Goal: Find specific page/section: Find specific page/section

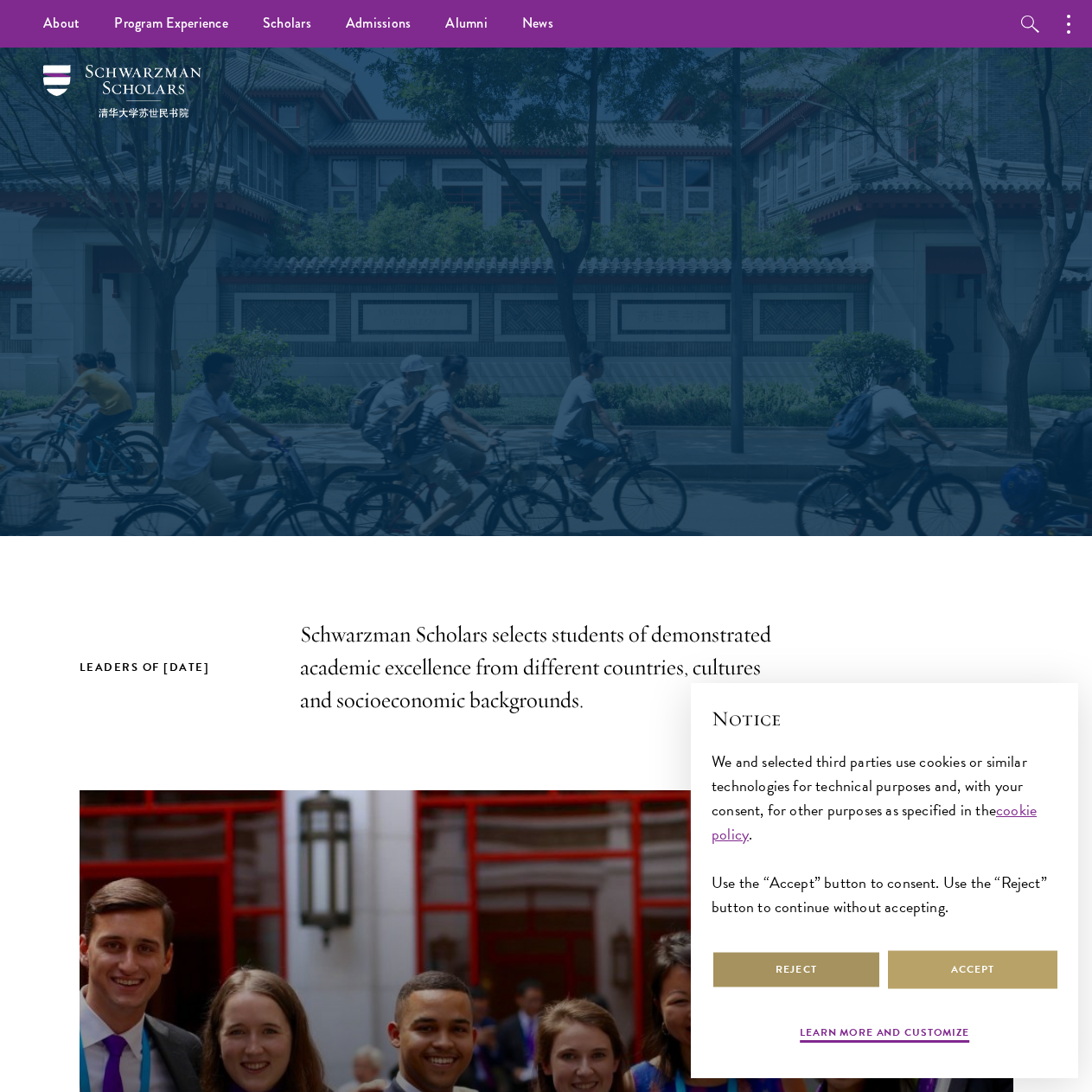
click at [762, 953] on button "Reject" at bounding box center [796, 969] width 170 height 39
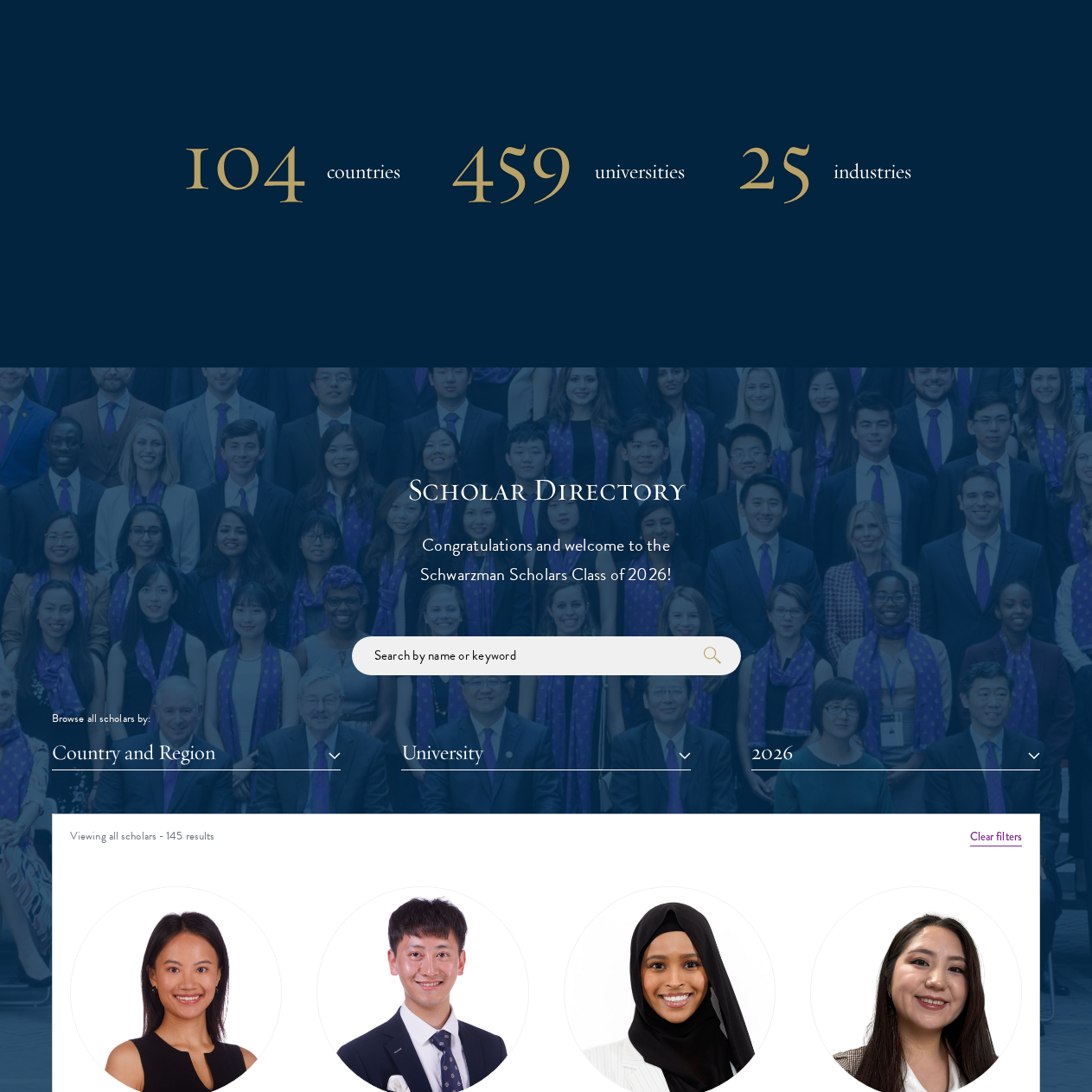
scroll to position [432, 0]
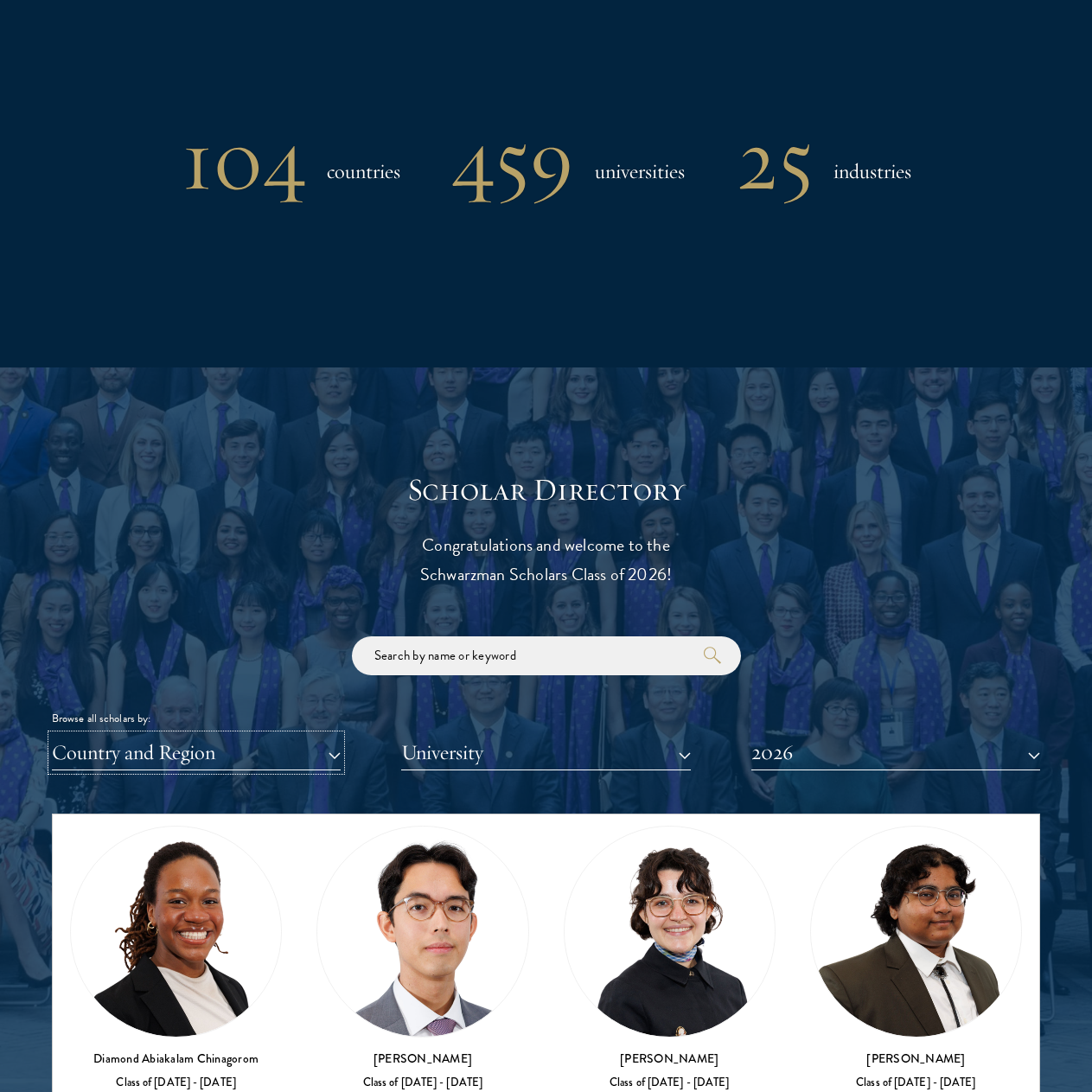
click at [266, 750] on button "Country and Region" at bounding box center [195, 752] width 288 height 36
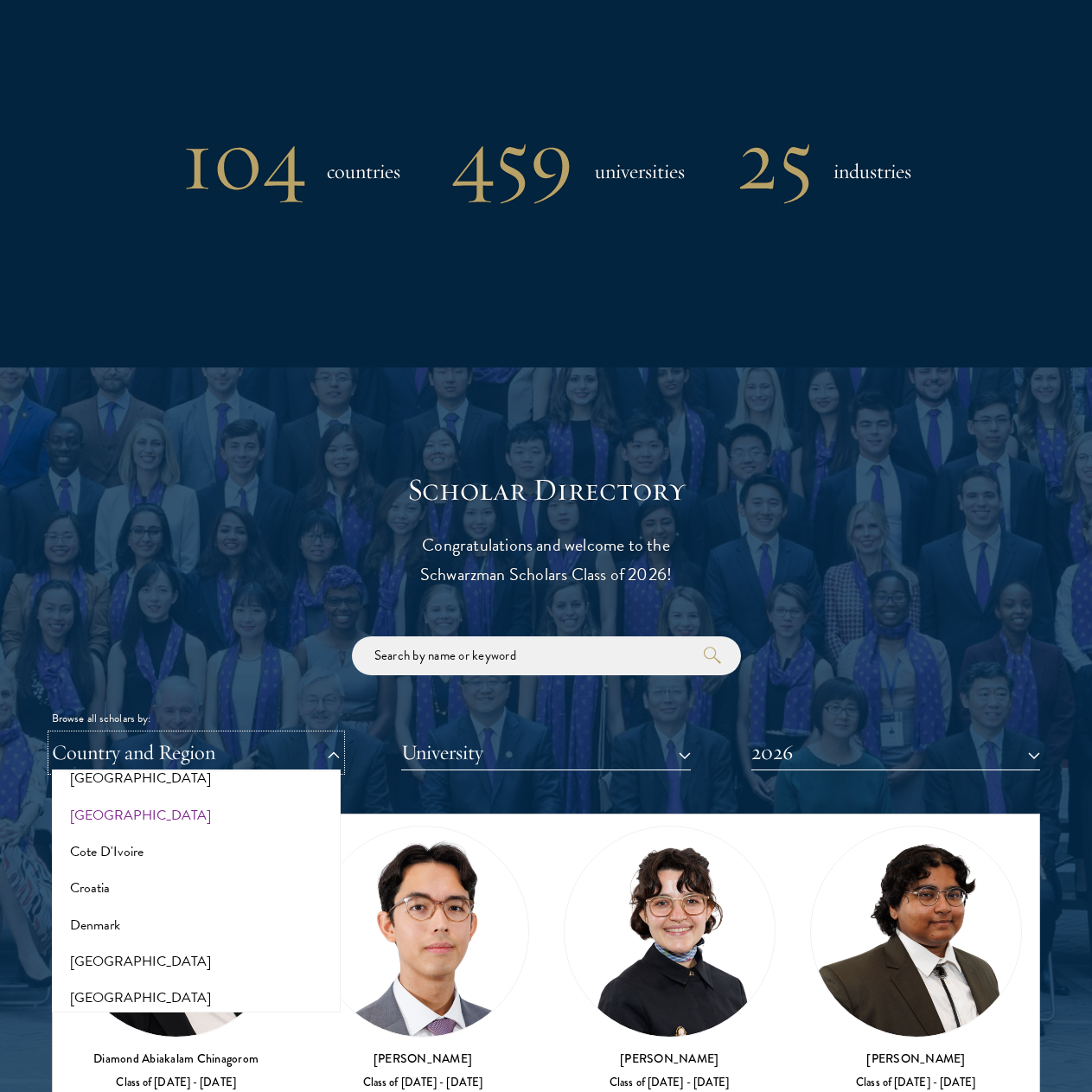
scroll to position [864, 0]
click at [448, 662] on input "search" at bounding box center [546, 655] width 389 height 39
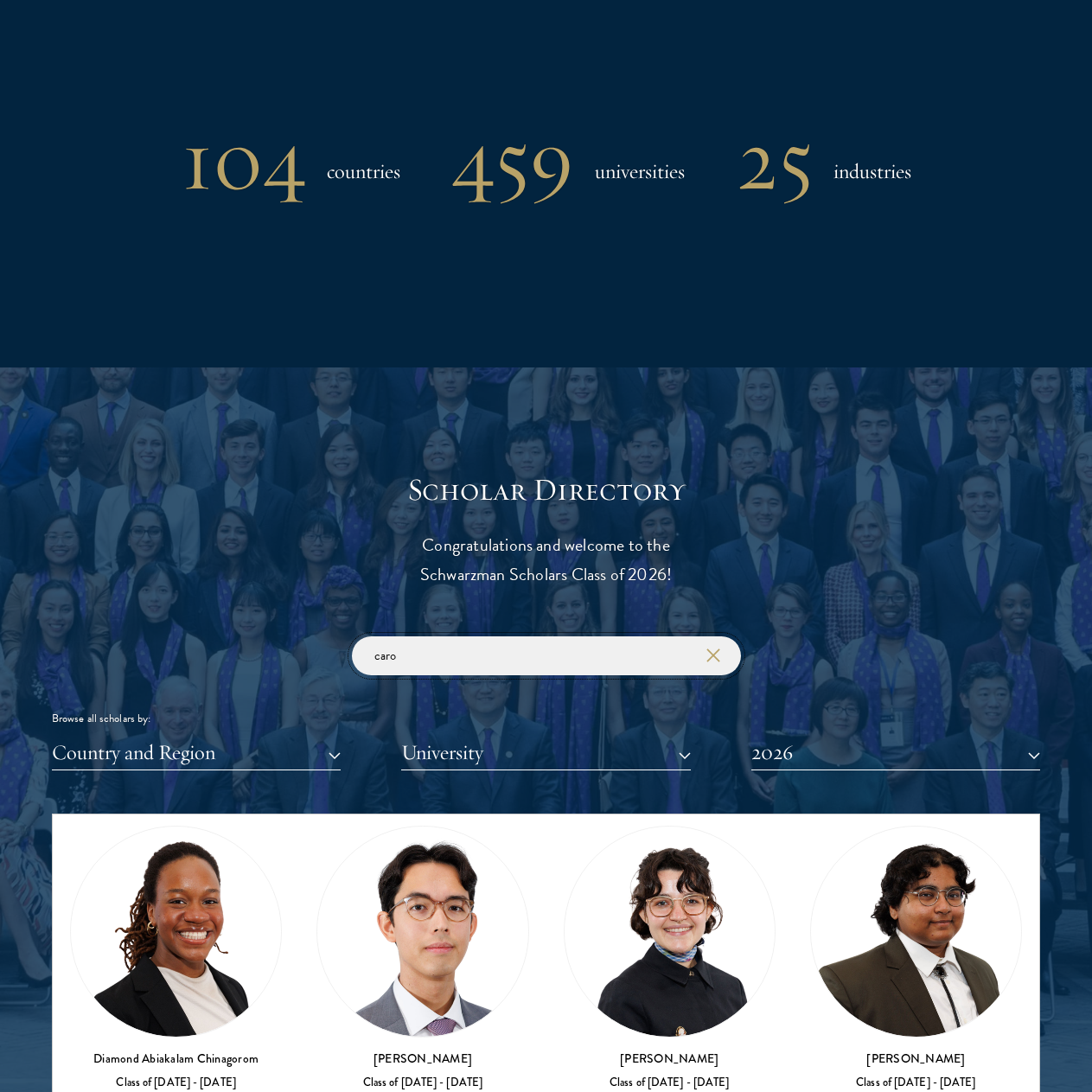
click button "submit" at bounding box center [0, 0] width 0 height 0
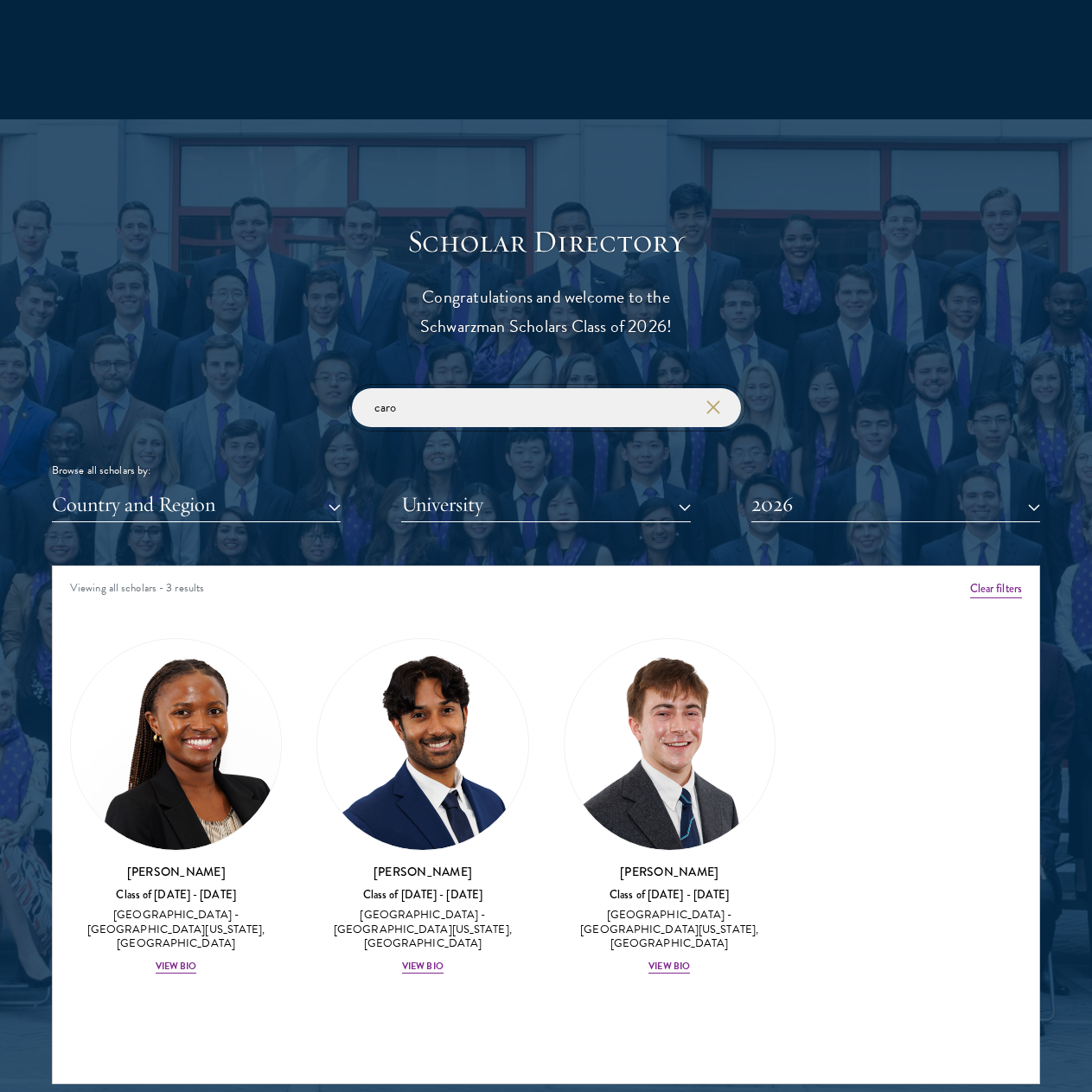
scroll to position [1729, 0]
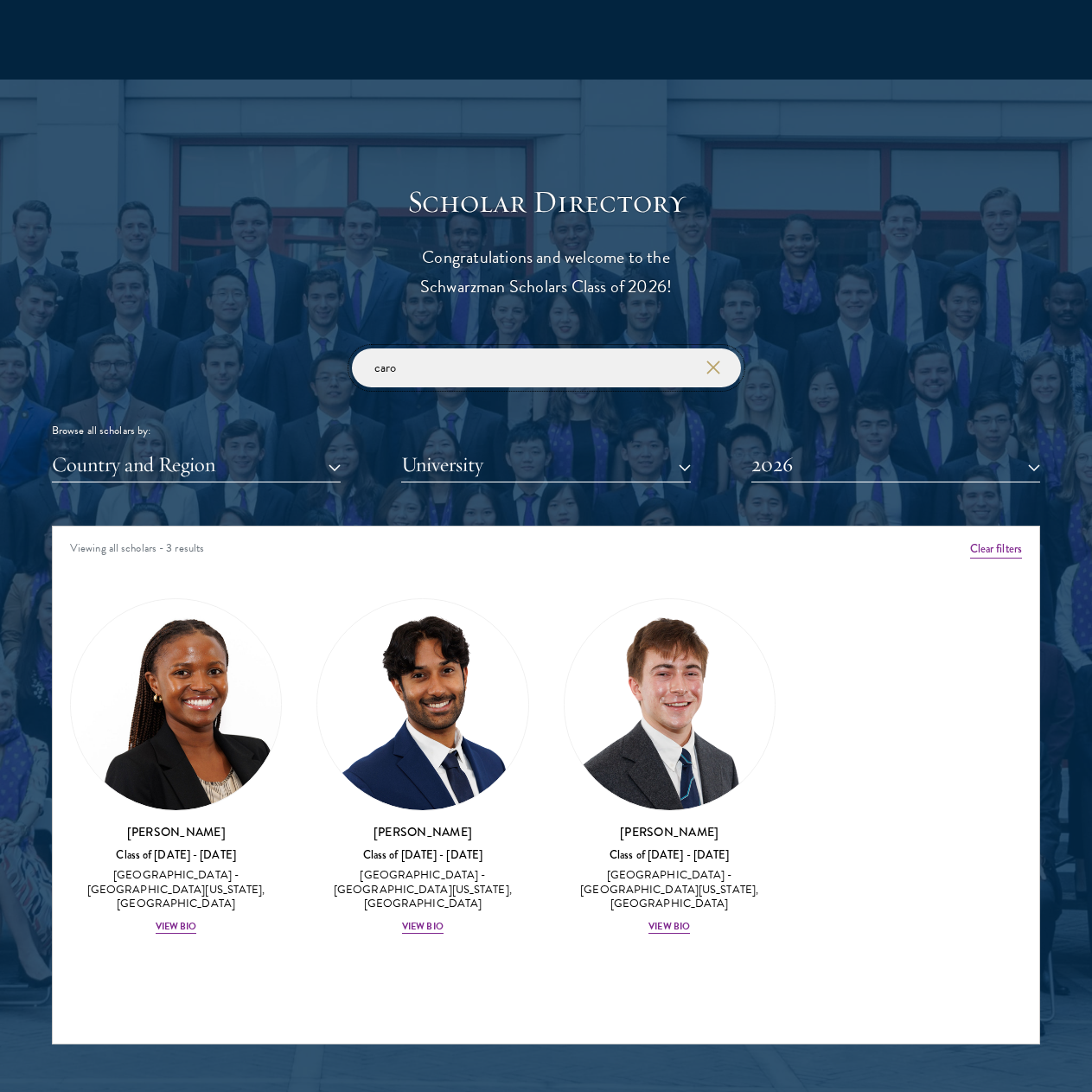
click at [474, 362] on input "caro" at bounding box center [546, 368] width 389 height 39
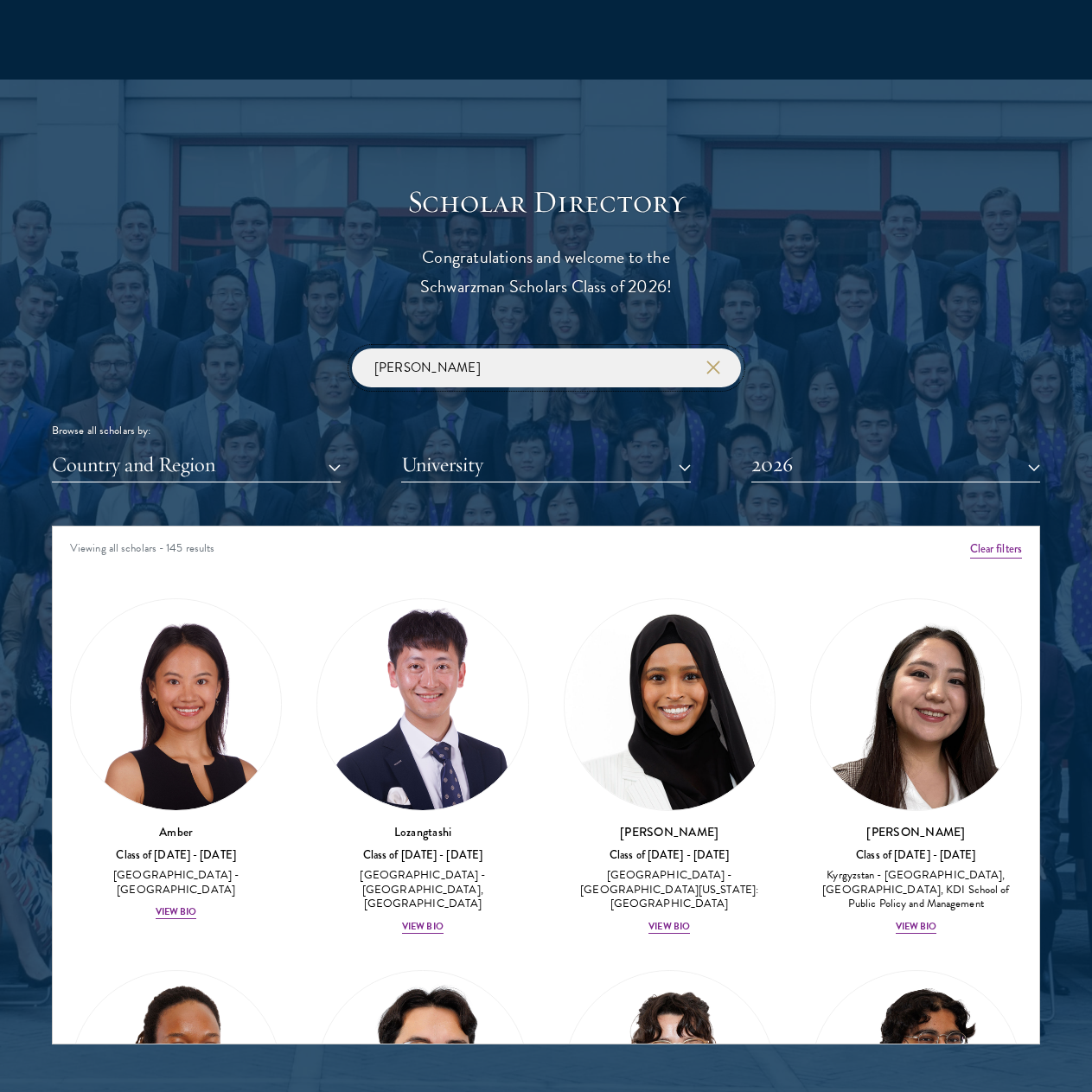
click button "submit" at bounding box center [0, 0] width 0 height 0
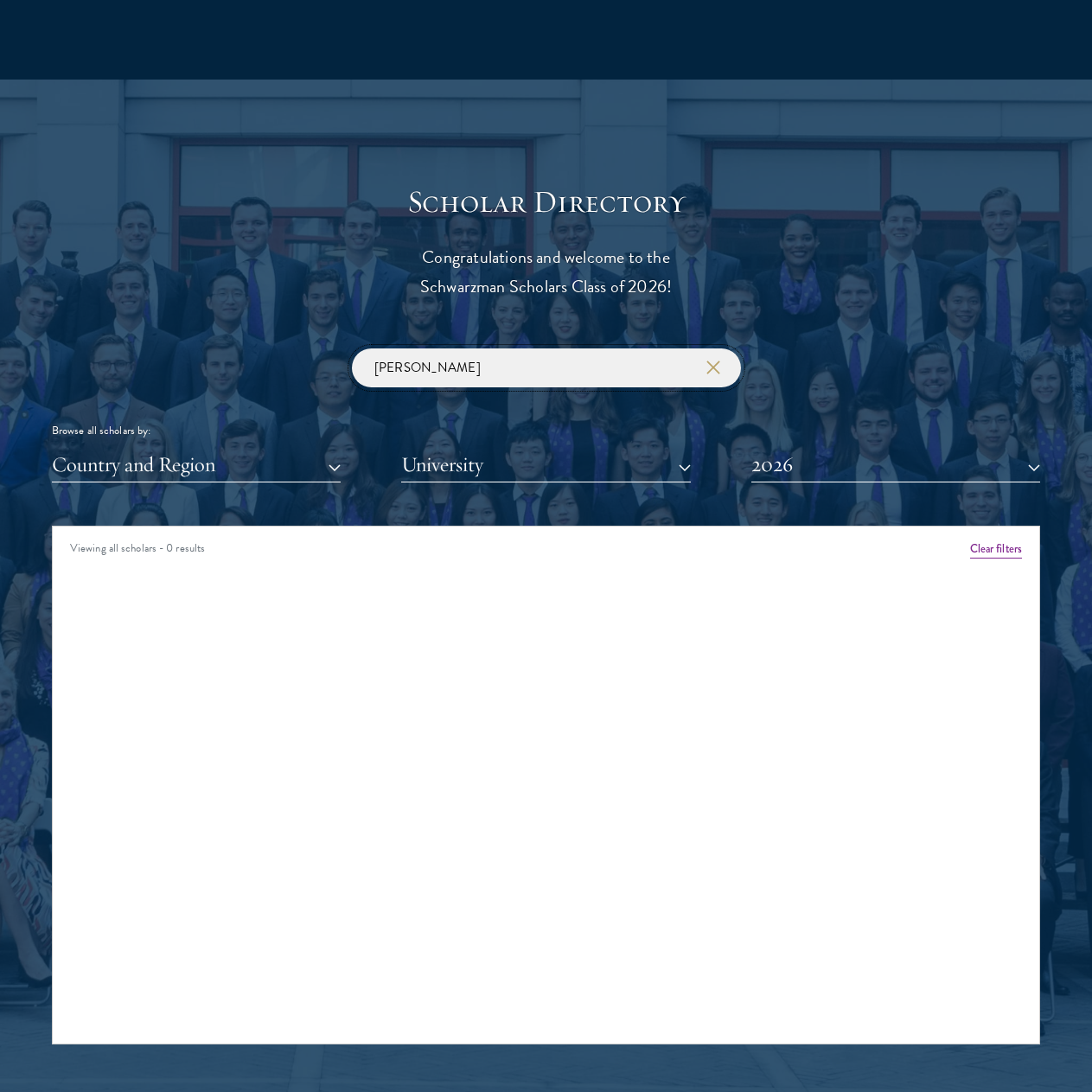
click at [499, 372] on input "[PERSON_NAME]" at bounding box center [546, 368] width 389 height 39
type input "[PERSON_NAME]"
click button "submit" at bounding box center [0, 0] width 0 height 0
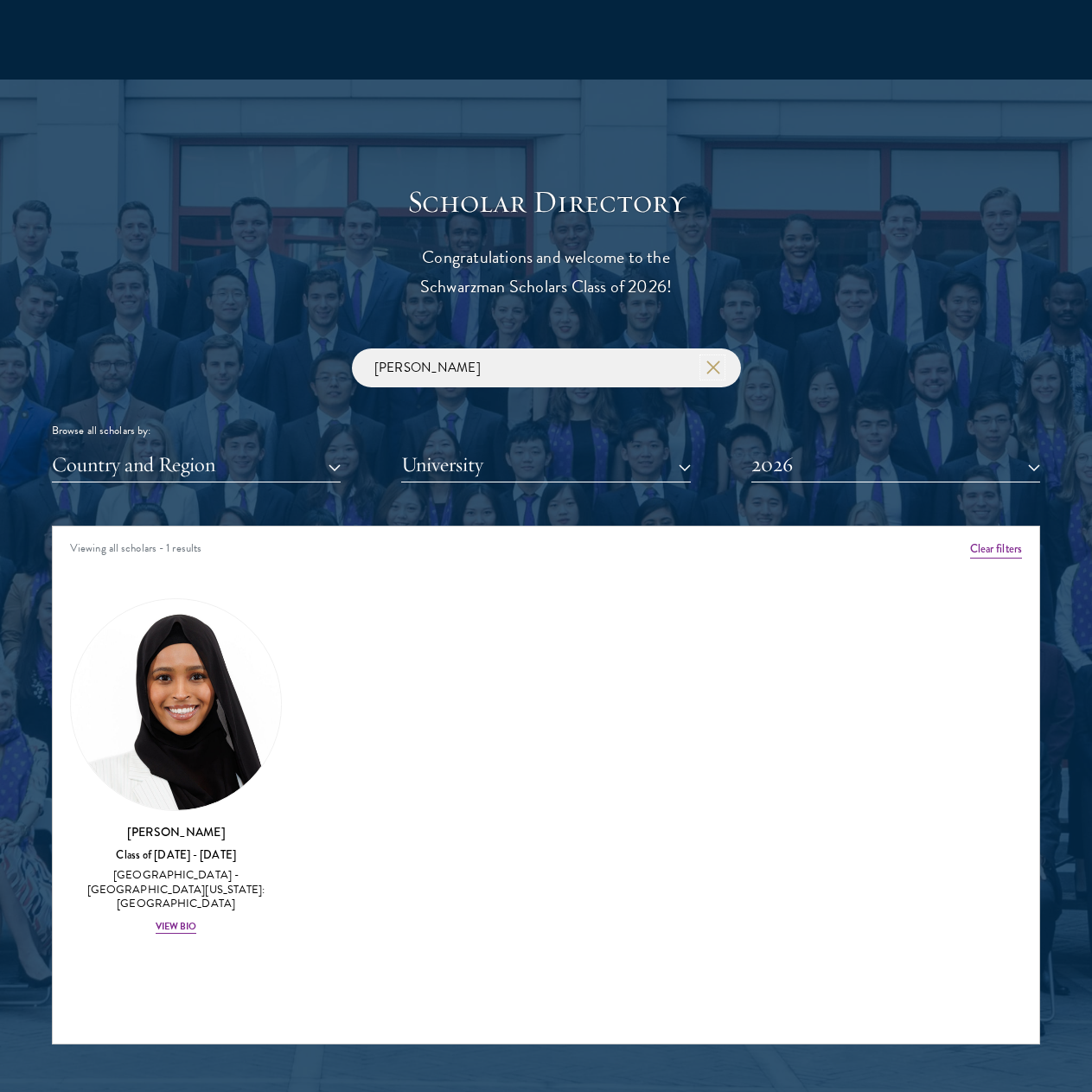
drag, startPoint x: 710, startPoint y: 369, endPoint x: 704, endPoint y: 376, distance: 9.2
click at [711, 369] on icon "button" at bounding box center [712, 367] width 14 height 14
